Goal: Task Accomplishment & Management: Use online tool/utility

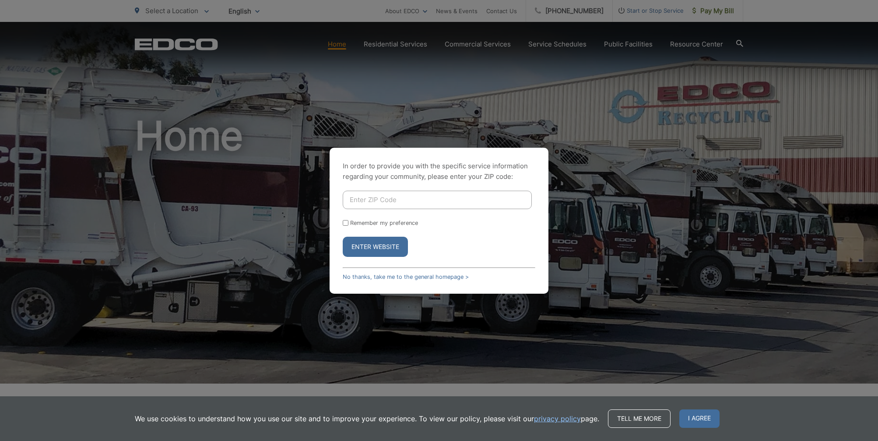
click at [375, 203] on input "Enter ZIP Code" at bounding box center [437, 199] width 189 height 18
type input "92064"
click at [381, 251] on button "Enter Website" at bounding box center [375, 246] width 65 height 20
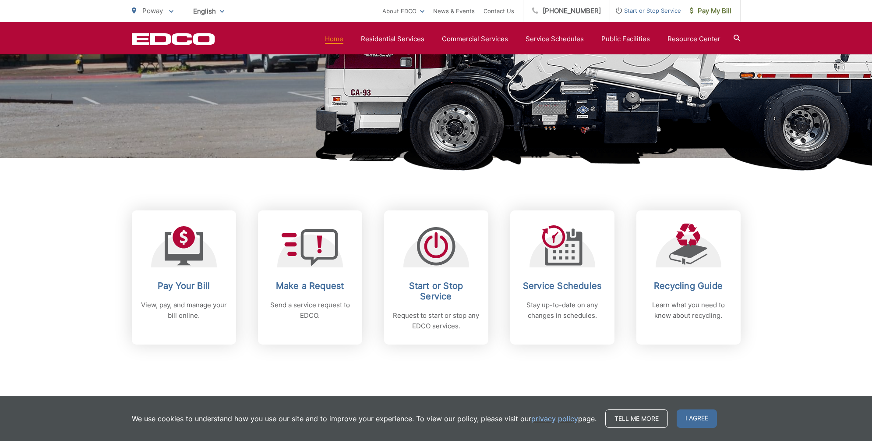
scroll to position [226, 0]
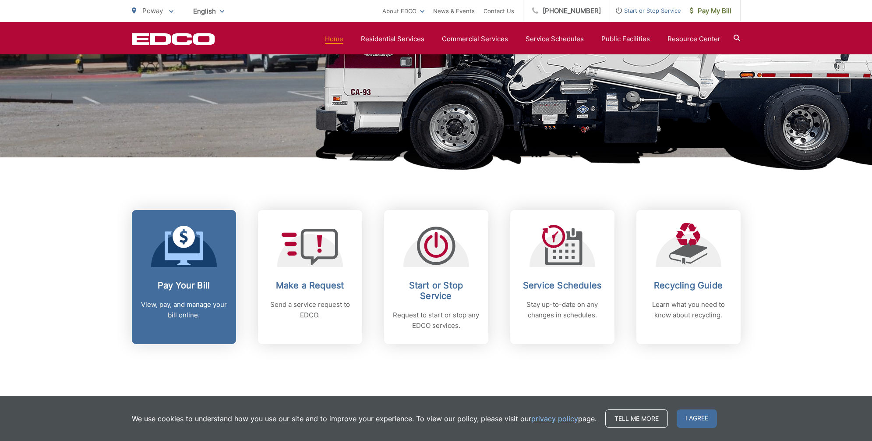
click at [175, 249] on icon at bounding box center [184, 245] width 39 height 39
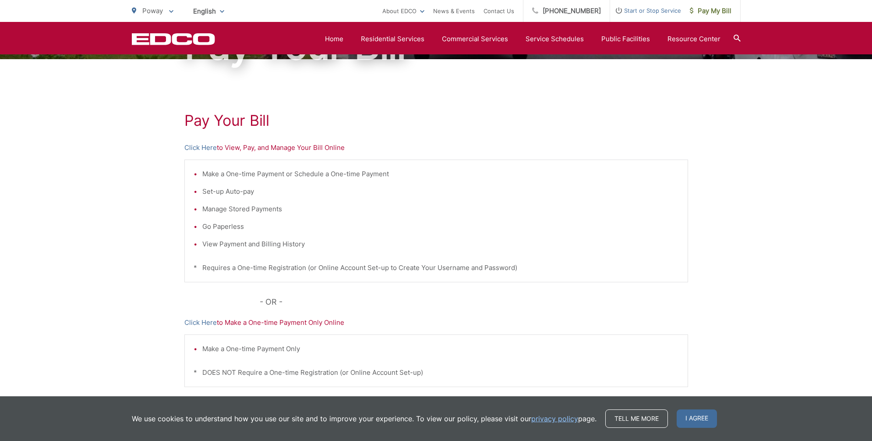
scroll to position [114, 0]
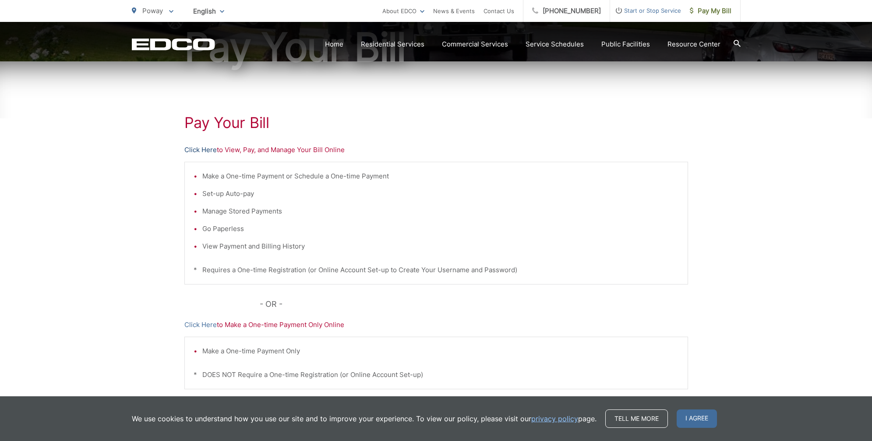
click at [213, 151] on link "Click Here" at bounding box center [200, 149] width 32 height 11
